Goal: Transaction & Acquisition: Purchase product/service

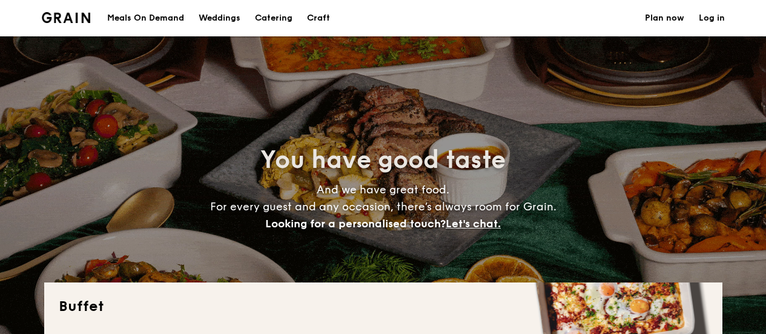
select select
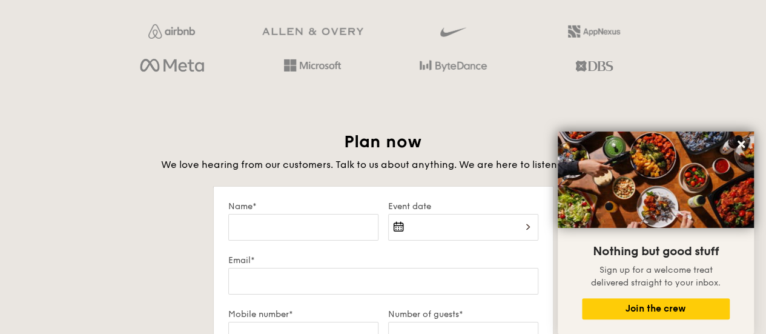
scroll to position [2059, 0]
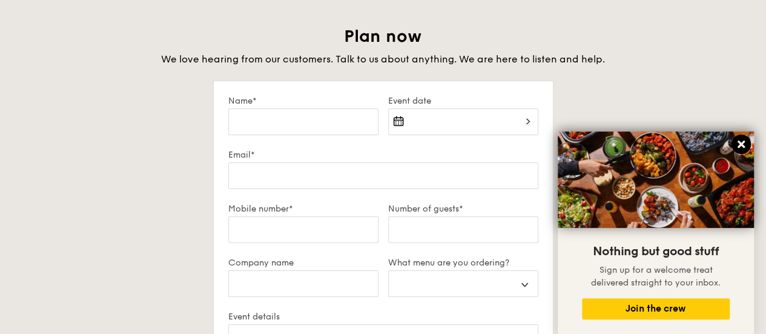
click at [735, 145] on button at bounding box center [741, 143] width 19 height 19
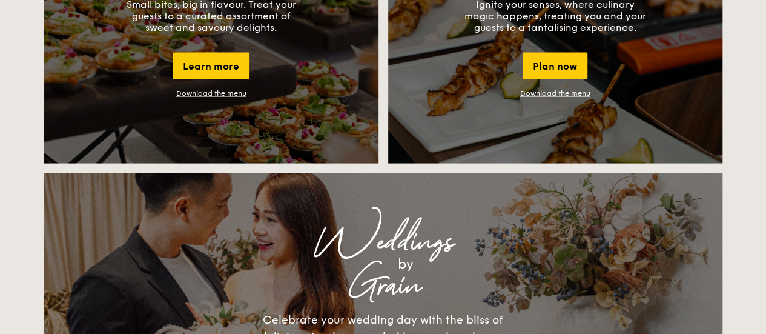
scroll to position [1151, 0]
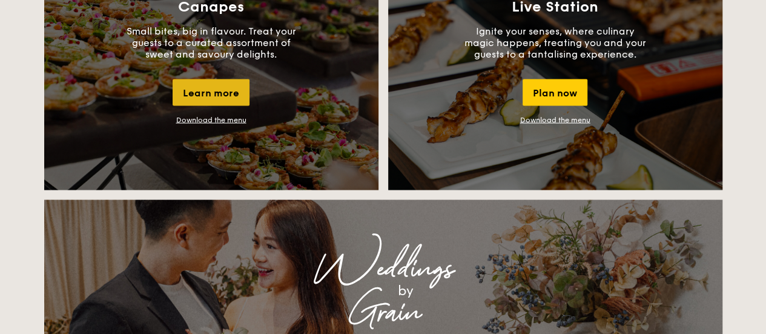
click at [217, 99] on div "Learn more" at bounding box center [211, 92] width 77 height 27
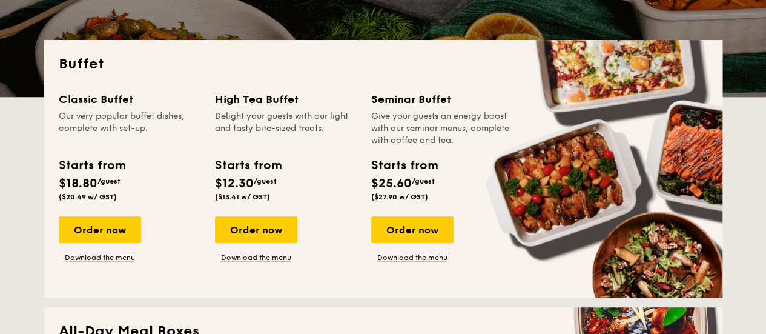
scroll to position [242, 0]
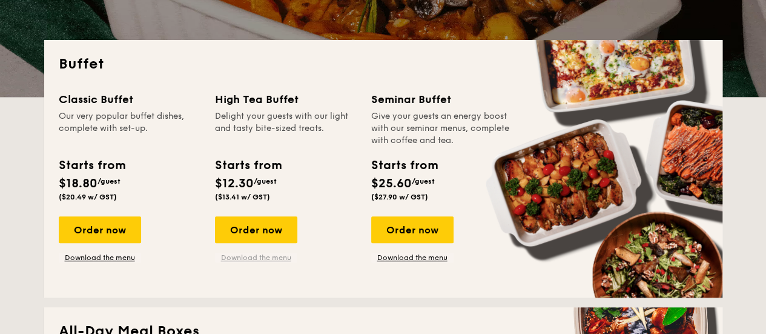
click at [261, 257] on link "Download the menu" at bounding box center [256, 258] width 82 height 10
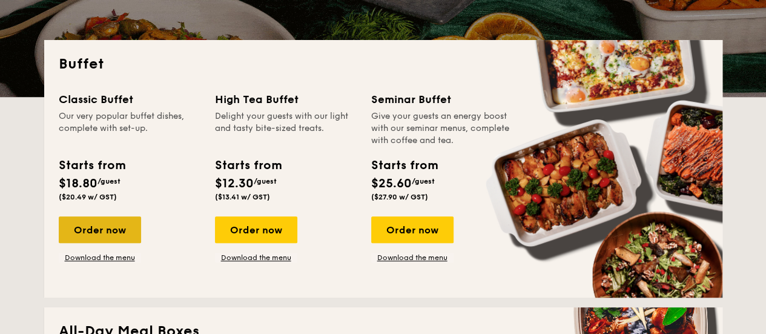
click at [94, 226] on div "Order now" at bounding box center [100, 229] width 82 height 27
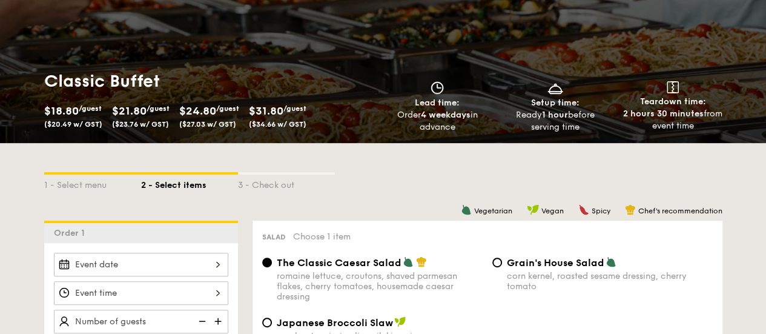
scroll to position [182, 0]
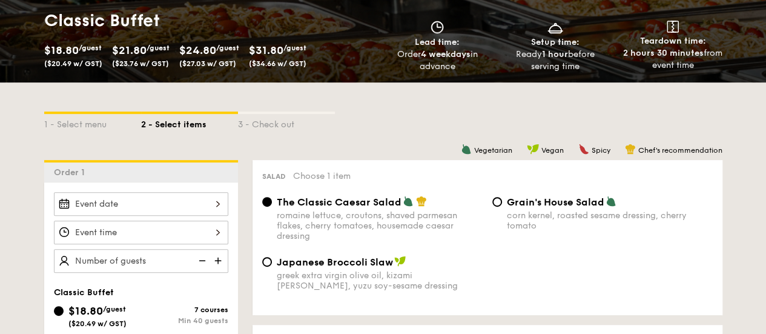
select select
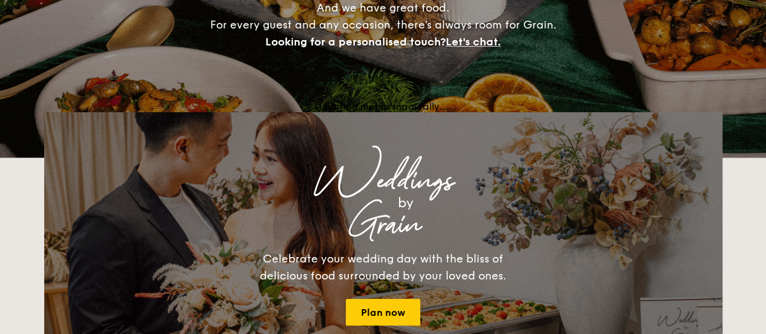
scroll to position [242, 0]
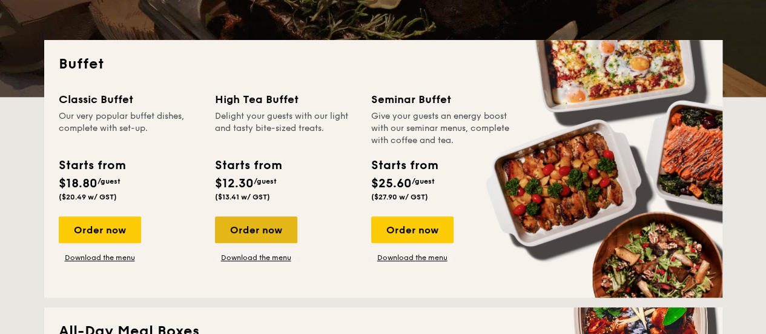
click at [247, 230] on div "Order now" at bounding box center [256, 229] width 82 height 27
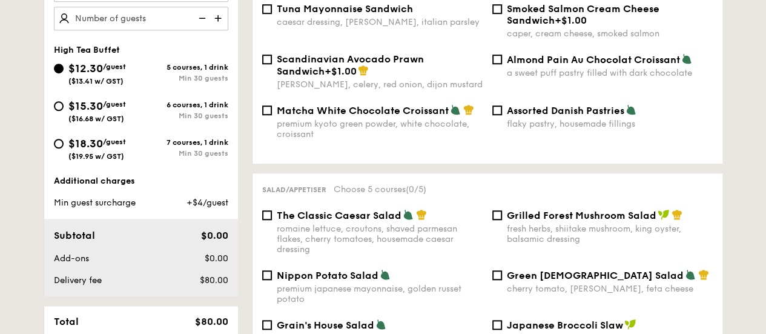
scroll to position [303, 0]
